Goal: Task Accomplishment & Management: Manage account settings

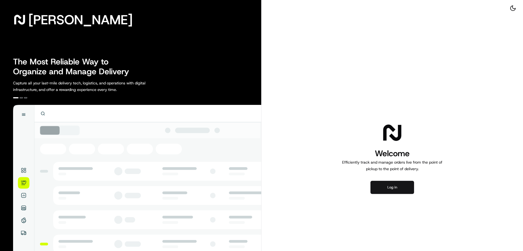
click at [387, 188] on button "Log in" at bounding box center [393, 186] width 44 height 13
click at [384, 186] on button "Log in" at bounding box center [393, 186] width 44 height 13
